Goal: Transaction & Acquisition: Obtain resource

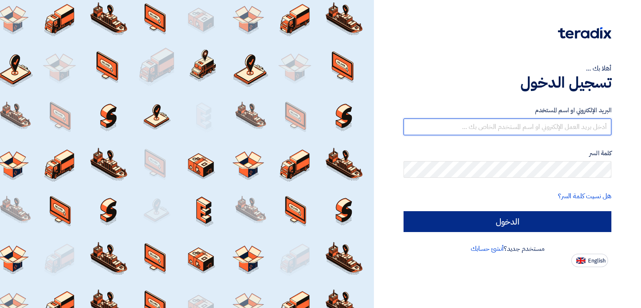
type input "[EMAIL_ADDRESS][DOMAIN_NAME]"
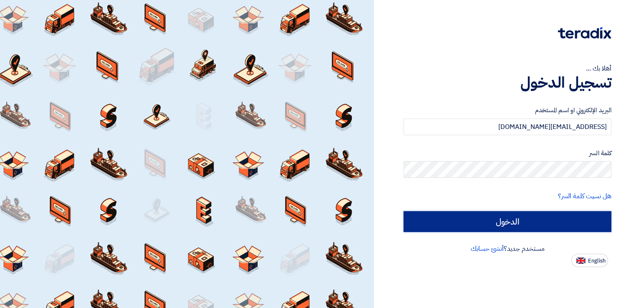
click at [517, 219] on input "الدخول" at bounding box center [508, 221] width 208 height 21
click at [505, 228] on input "الدخول" at bounding box center [508, 221] width 208 height 21
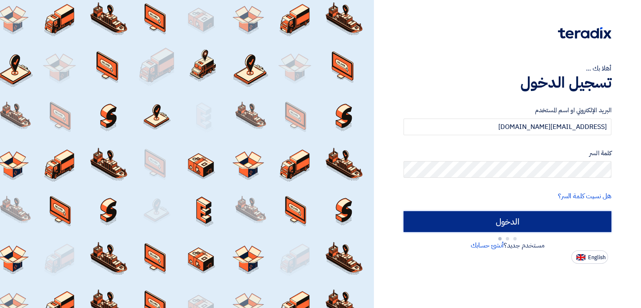
click at [505, 228] on input "الدخول" at bounding box center [508, 221] width 208 height 21
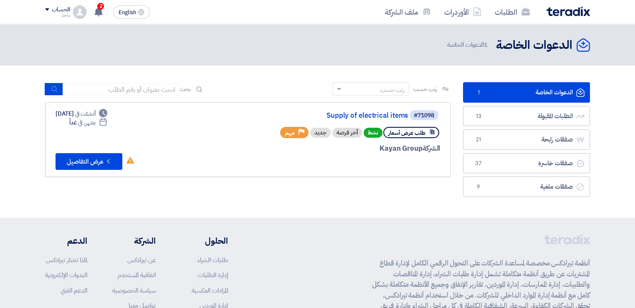
click at [432, 134] on div "طلب عرض أسعار" at bounding box center [411, 132] width 56 height 11
click at [413, 143] on div "الشركة Kayan Group" at bounding box center [339, 148] width 201 height 11
drag, startPoint x: 414, startPoint y: 137, endPoint x: 403, endPoint y: 134, distance: 10.8
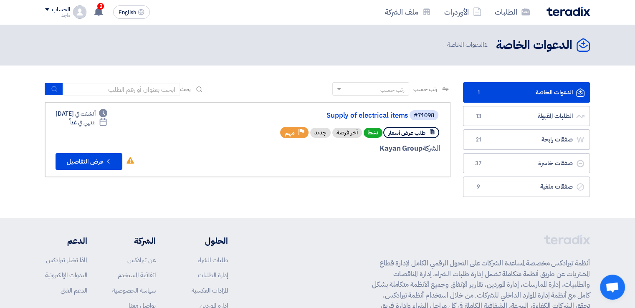
click at [403, 134] on div "طلب عرض أسعار" at bounding box center [411, 132] width 56 height 11
click at [403, 134] on span "طلب عرض أسعار" at bounding box center [406, 133] width 37 height 8
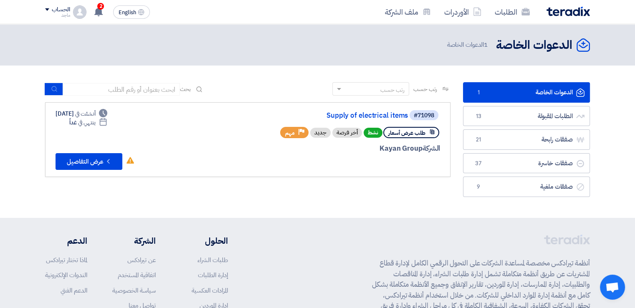
click at [403, 134] on span "طلب عرض أسعار" at bounding box center [406, 133] width 37 height 8
click at [332, 126] on div "طلب عرض أسعار نشط أخر فرصة جديد Priority مهم" at bounding box center [360, 132] width 160 height 15
click at [347, 135] on div "أخر فرصة" at bounding box center [347, 133] width 30 height 10
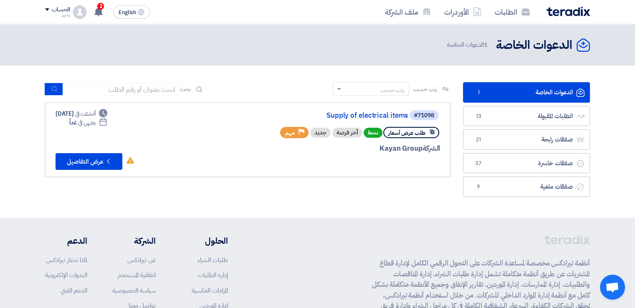
click at [347, 135] on div "أخر فرصة" at bounding box center [347, 133] width 30 height 10
click at [399, 150] on div "الشركة Kayan Group" at bounding box center [339, 148] width 201 height 11
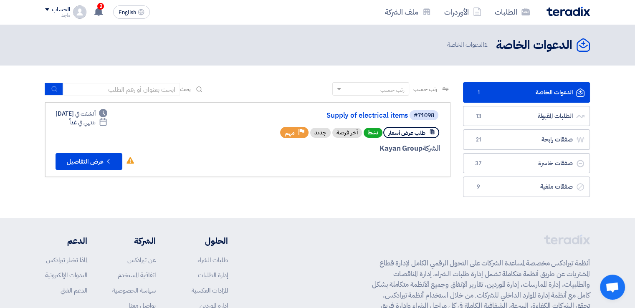
click at [399, 150] on div "الشركة Kayan Group" at bounding box center [339, 148] width 201 height 11
click at [255, 131] on div "طلب عرض أسعار نشط أخر فرصة جديد Priority مهم" at bounding box center [339, 132] width 201 height 15
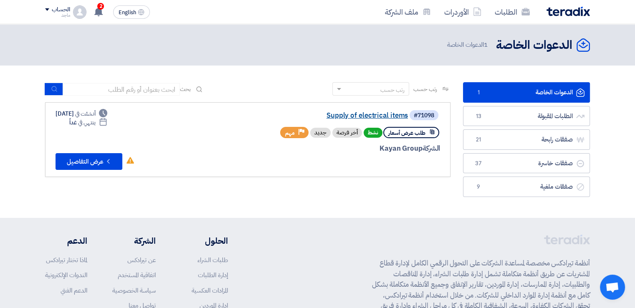
click at [366, 115] on link "Supply of electrical items" at bounding box center [324, 116] width 167 height 8
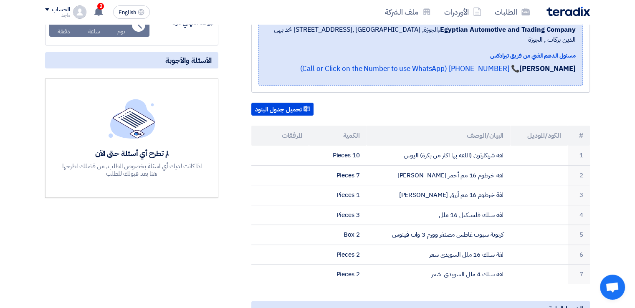
scroll to position [199, 0]
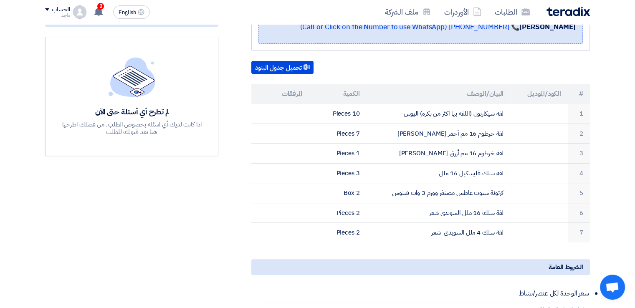
click at [85, 37] on div "لم تطرح أي أسئلة حتى الآن اذا كانت لديك أي اسئلة بخصوص الطلب, من فضلك اطرحها هن…" at bounding box center [131, 96] width 173 height 119
click at [220, 178] on div "مواعيد الطلب الموعد النهائي للرد Time Remaining 1 يوم : 23 ساعة : 21 دقيقة الأس…" at bounding box center [132, 235] width 186 height 611
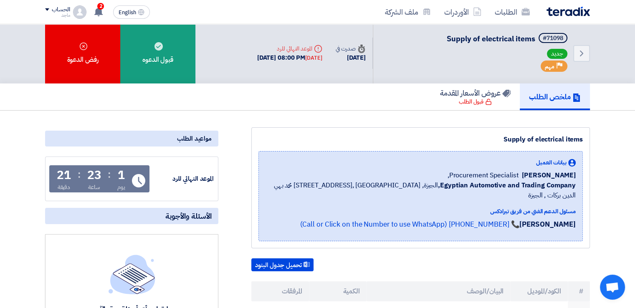
scroll to position [0, 0]
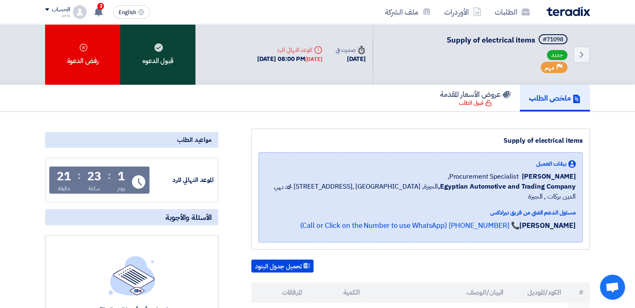
click at [164, 60] on div "قبول الدعوه" at bounding box center [157, 54] width 75 height 61
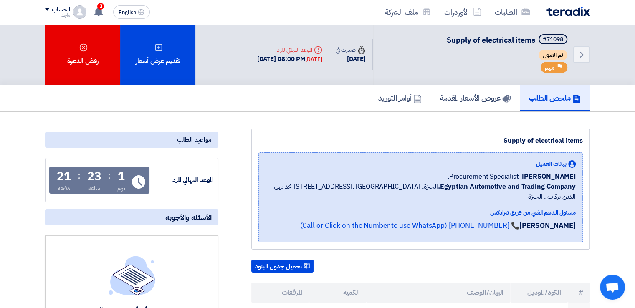
click at [275, 289] on th "المرفقات" at bounding box center [280, 293] width 58 height 20
click at [466, 101] on h5 "عروض الأسعار المقدمة" at bounding box center [475, 98] width 71 height 10
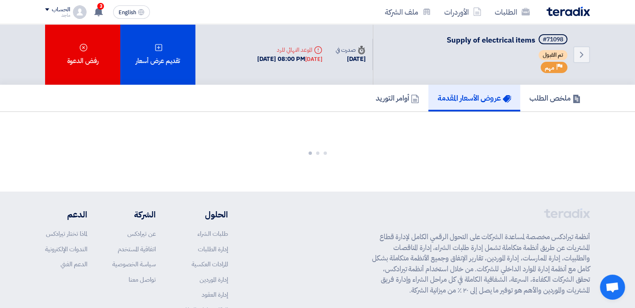
click at [466, 101] on h5 "عروض الأسعار المقدمة" at bounding box center [473, 98] width 73 height 10
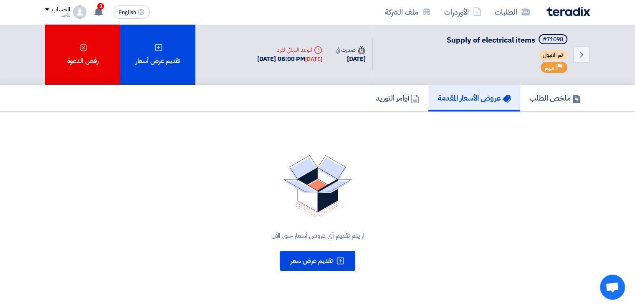
click at [466, 101] on h5 "عروض الأسعار المقدمة" at bounding box center [473, 98] width 73 height 10
click at [402, 227] on div "لم يتم تقديم أي عروض أسعار حتى الآن تقديم عرض سعر" at bounding box center [317, 213] width 545 height 136
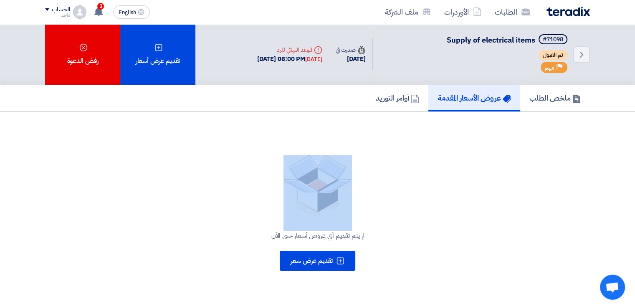
click at [402, 227] on div "لم يتم تقديم أي عروض أسعار حتى الآن تقديم عرض سعر" at bounding box center [317, 213] width 545 height 136
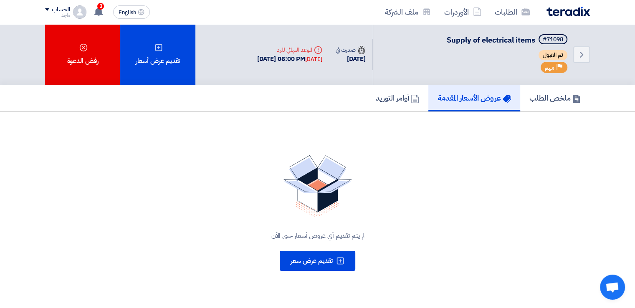
click at [250, 64] on div "Deadline الموعد النهائي للرد 21 Aug, 2025 08:00 PM Tomorrow" at bounding box center [289, 55] width 78 height 32
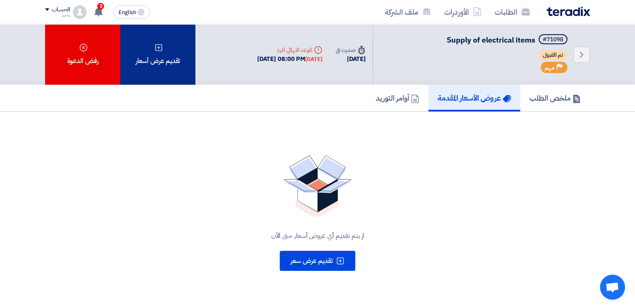
click at [169, 69] on div "تقديم عرض أسعار" at bounding box center [157, 54] width 75 height 61
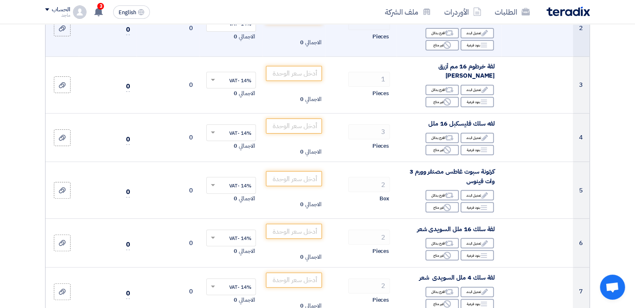
scroll to position [172, 0]
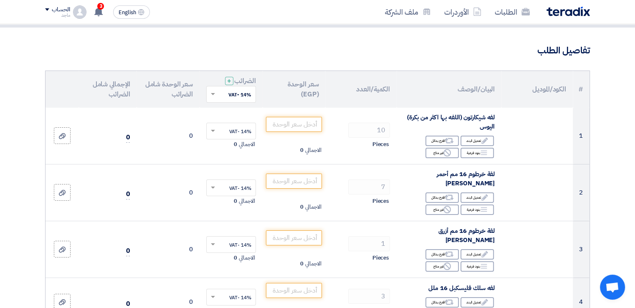
click at [252, 122] on td "14% -VAT × الاجمالي 0" at bounding box center [231, 136] width 63 height 57
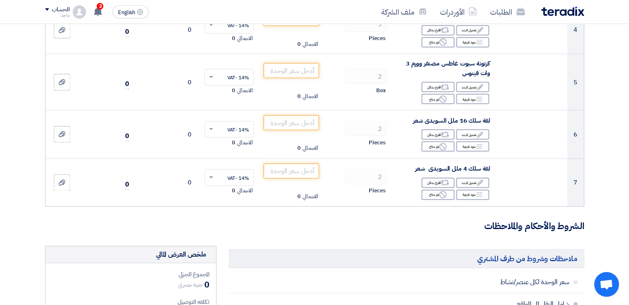
scroll to position [369, 0]
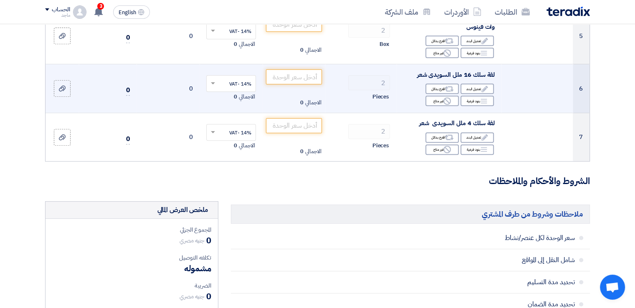
click at [202, 96] on td "14% -VAT × الاجمالي 0" at bounding box center [231, 88] width 63 height 49
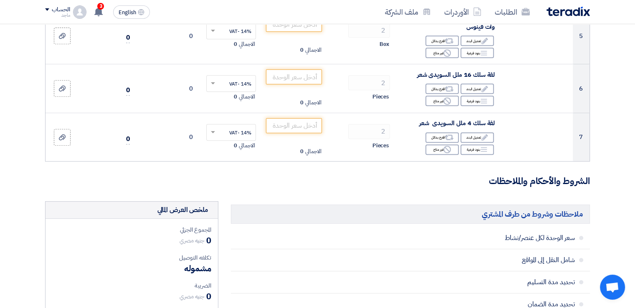
click at [12, 157] on section "تفاصيل الطلب # الكود/الموديل البيان/الوصف الكمية/العدد سعر الوحدة (EGP) الضرائب…" at bounding box center [317, 226] width 635 height 1034
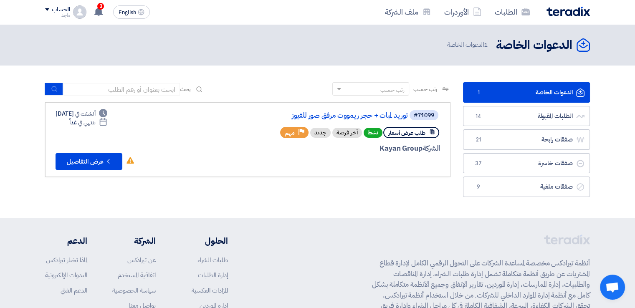
drag, startPoint x: 433, startPoint y: 153, endPoint x: 433, endPoint y: 144, distance: 9.2
click at [433, 144] on div "الشركة Kayan Group" at bounding box center [339, 148] width 201 height 11
click at [409, 118] on span "#71099" at bounding box center [423, 115] width 29 height 10
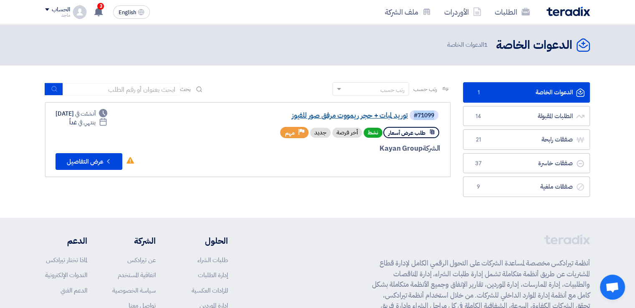
click at [399, 117] on link "توريد لمبات + حجر ريمووت مرفق صور للفيوز" at bounding box center [324, 116] width 167 height 8
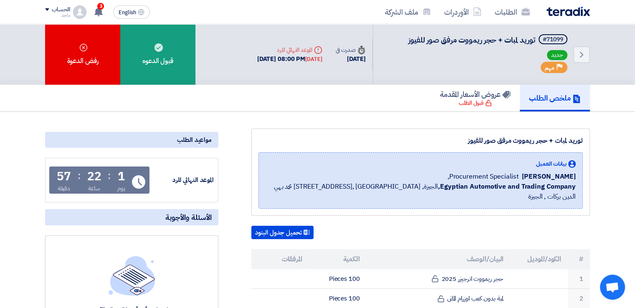
click at [616, 62] on div "Back #71099 توريد لمبات + حجر ريمووت مرفق صور للفيوز جديد Priority مهم Time صدر…" at bounding box center [317, 54] width 635 height 61
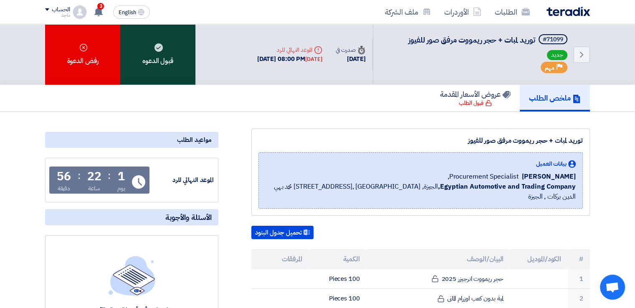
click at [152, 51] on div "قبول الدعوه" at bounding box center [157, 54] width 75 height 61
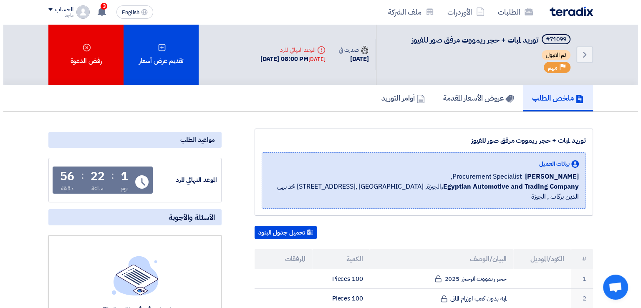
scroll to position [269, 0]
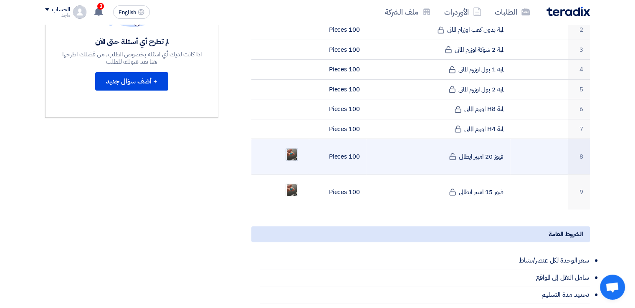
click at [289, 147] on img at bounding box center [292, 154] width 12 height 15
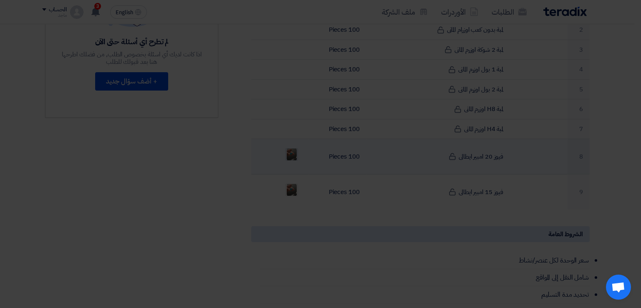
click at [289, 142] on img at bounding box center [320, 260] width 401 height 534
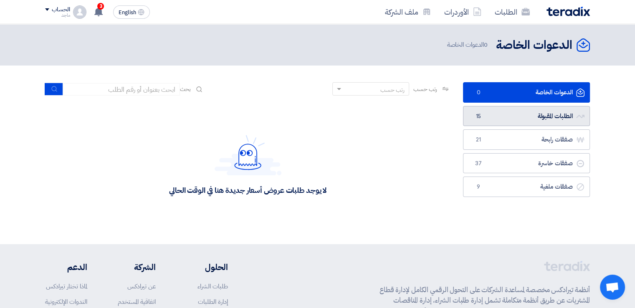
click at [501, 112] on link "الطلبات المقبولة الطلبات المقبولة 15" at bounding box center [526, 116] width 127 height 20
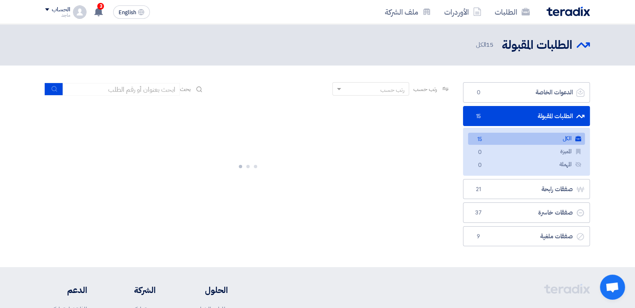
click at [501, 112] on link "الطلبات المقبولة الطلبات المقبولة 15" at bounding box center [526, 116] width 127 height 20
click at [414, 132] on div at bounding box center [247, 164] width 405 height 125
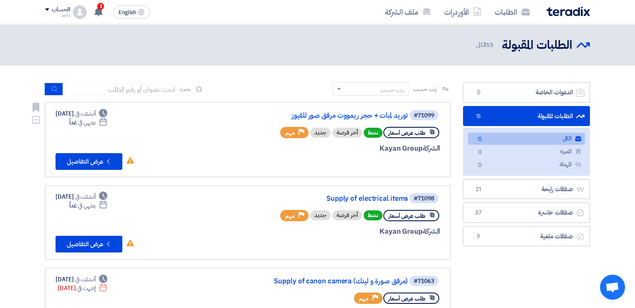
click at [414, 132] on span "طلب عرض أسعار" at bounding box center [406, 133] width 37 height 8
click at [392, 115] on link "توريد لمبات + حجر ريمووت مرفق صور للفيوز" at bounding box center [324, 116] width 167 height 8
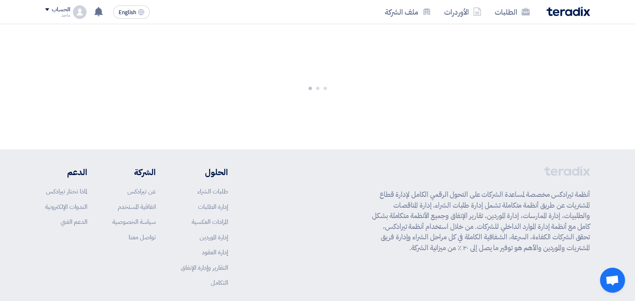
click at [392, 115] on div at bounding box center [317, 86] width 635 height 125
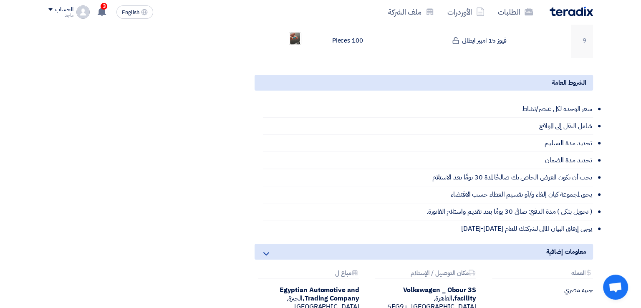
scroll to position [151, 0]
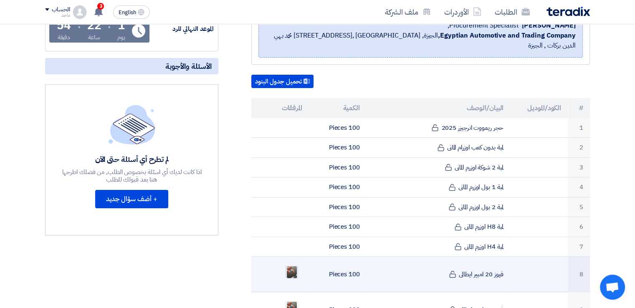
click at [292, 265] on img at bounding box center [292, 272] width 12 height 15
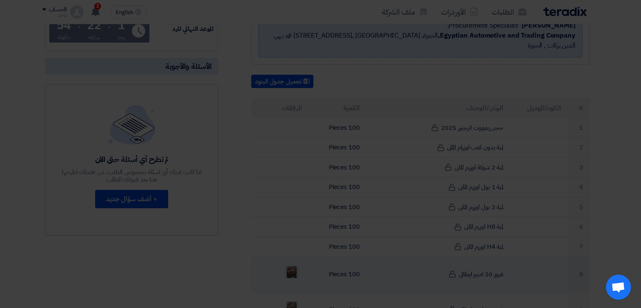
click at [292, 258] on img at bounding box center [320, 260] width 401 height 534
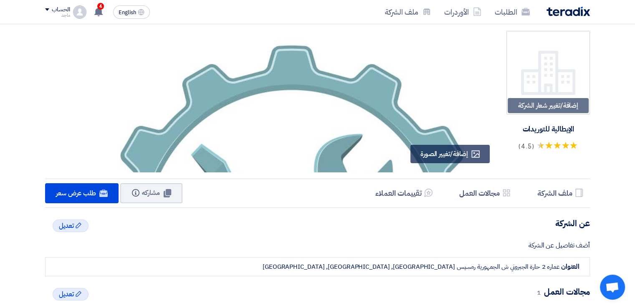
click at [316, 174] on div "Profile إضافة/تغيير الصورة" at bounding box center [270, 103] width 451 height 144
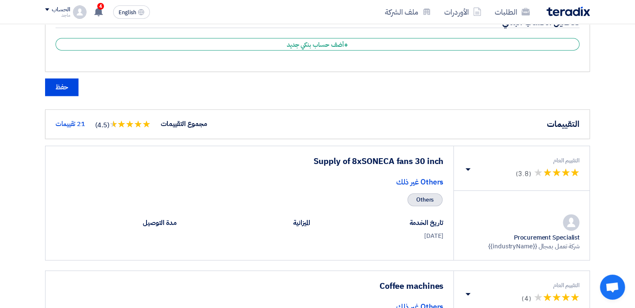
scroll to position [807, 0]
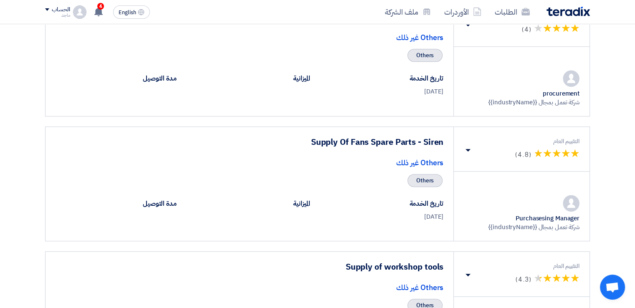
click at [312, 160] on div "Others غير ذلك" at bounding box center [250, 162] width 388 height 11
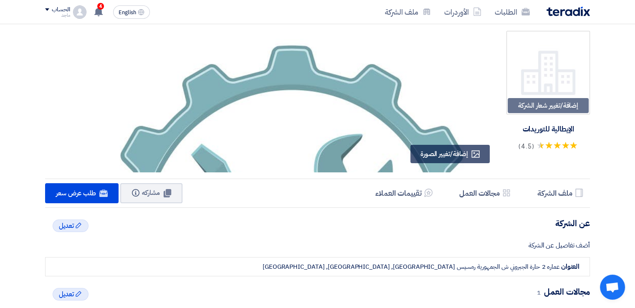
scroll to position [0, 0]
click at [312, 160] on img at bounding box center [291, 235] width 409 height 409
click at [103, 34] on img at bounding box center [291, 235] width 409 height 409
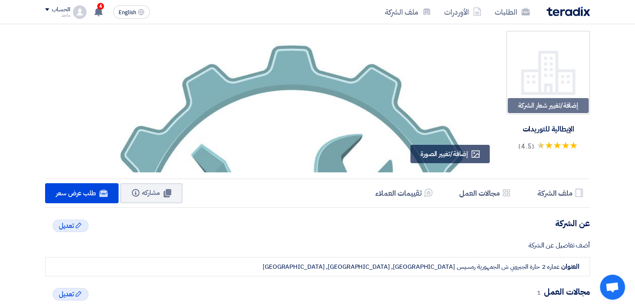
click at [103, 34] on img at bounding box center [291, 235] width 409 height 409
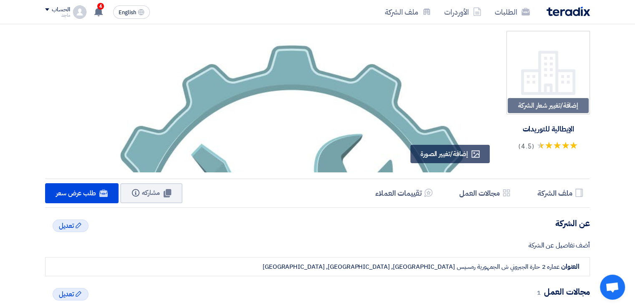
click at [103, 34] on img at bounding box center [291, 235] width 409 height 409
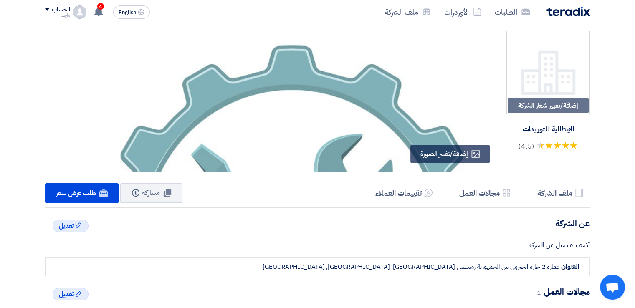
click at [103, 34] on img at bounding box center [291, 235] width 409 height 409
click at [103, 33] on img at bounding box center [291, 235] width 409 height 409
